Goal: Task Accomplishment & Management: Complete application form

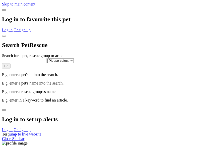
select select
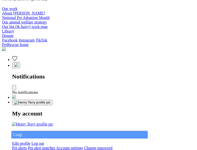
type input "Corgi"
select select "844268919"
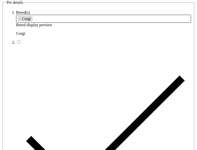
type input "Pound Ridge East22, Western Australia, 6021"
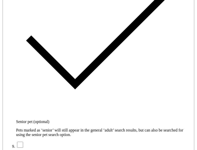
type input "14FEO934M45O193"
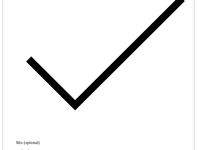
radio input "true"
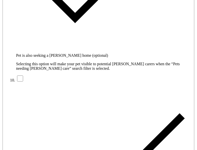
type input "Please wait..."
